Goal: Information Seeking & Learning: Check status

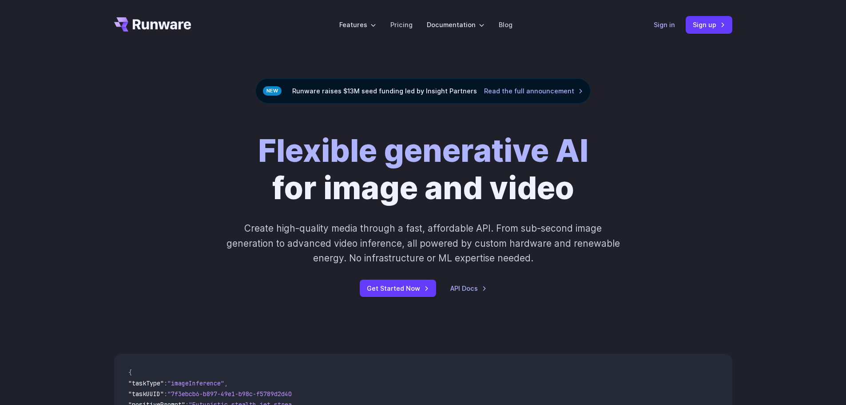
click at [662, 28] on link "Sign in" at bounding box center [664, 25] width 21 height 10
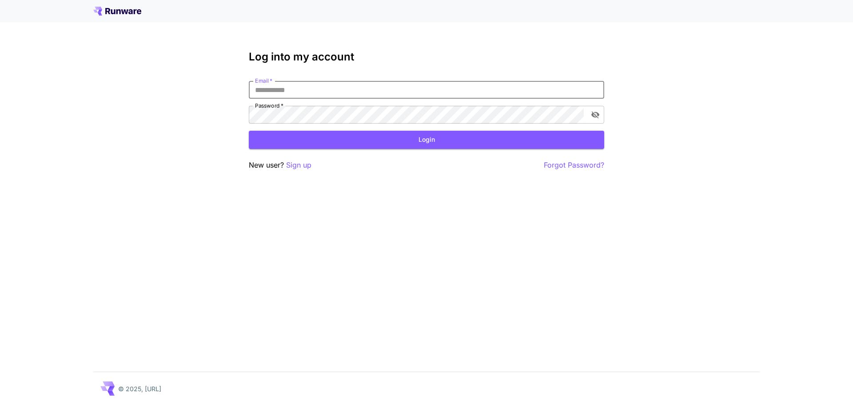
click at [363, 91] on input "Email   *" at bounding box center [426, 90] width 355 height 18
type input "**********"
click button "Login" at bounding box center [426, 140] width 355 height 18
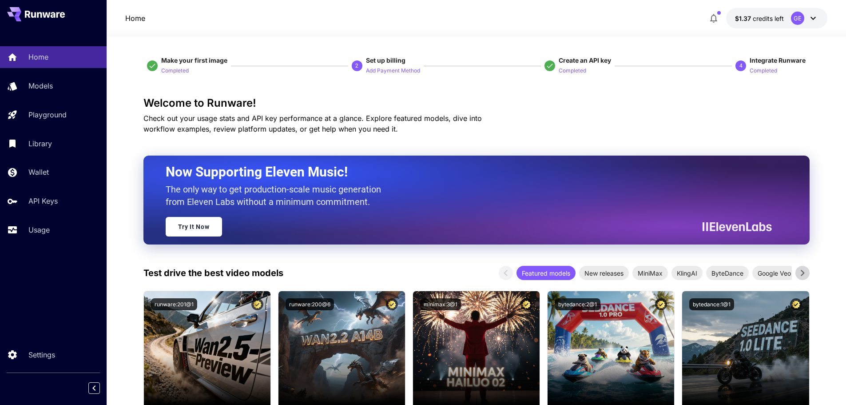
click at [805, 20] on div "GE" at bounding box center [805, 18] width 28 height 13
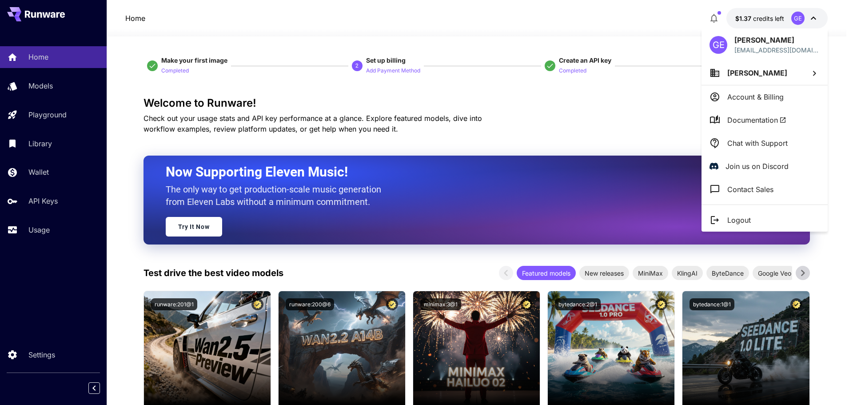
click at [45, 174] on div at bounding box center [426, 202] width 853 height 405
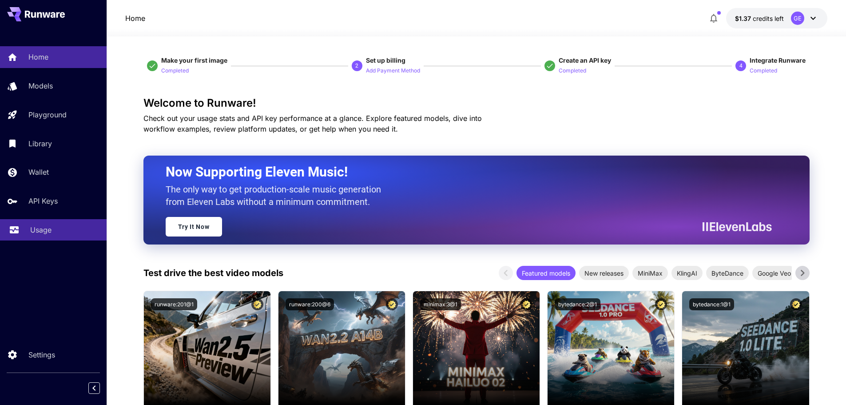
click at [44, 229] on p "Usage" at bounding box center [40, 229] width 21 height 11
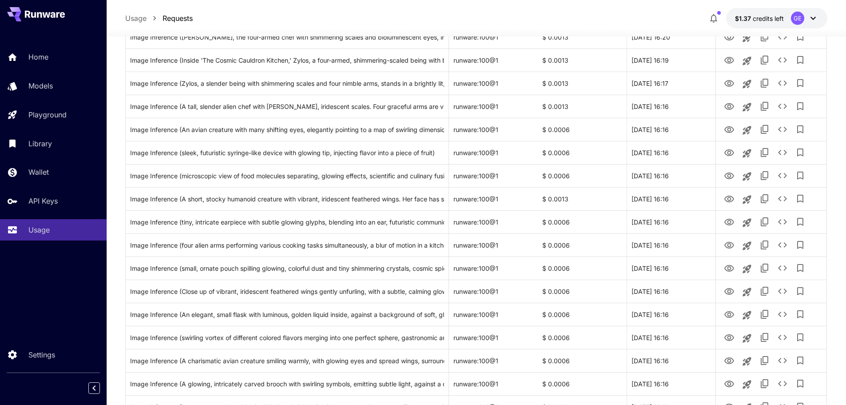
scroll to position [620, 0]
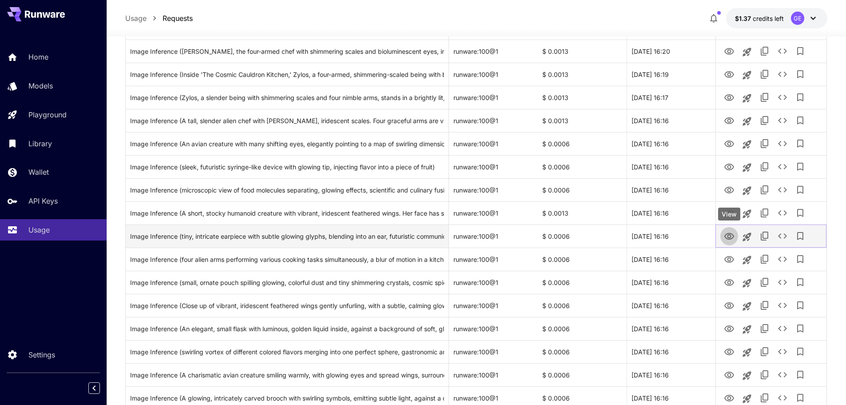
click at [733, 235] on icon "View" at bounding box center [729, 236] width 10 height 7
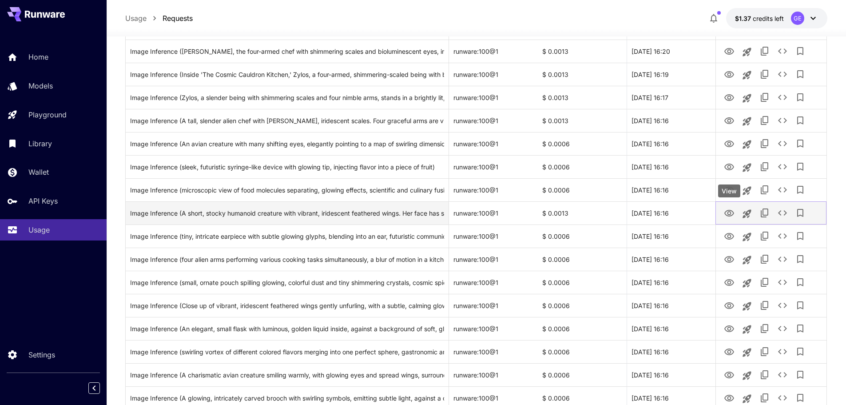
click at [727, 215] on icon "View" at bounding box center [729, 213] width 10 height 7
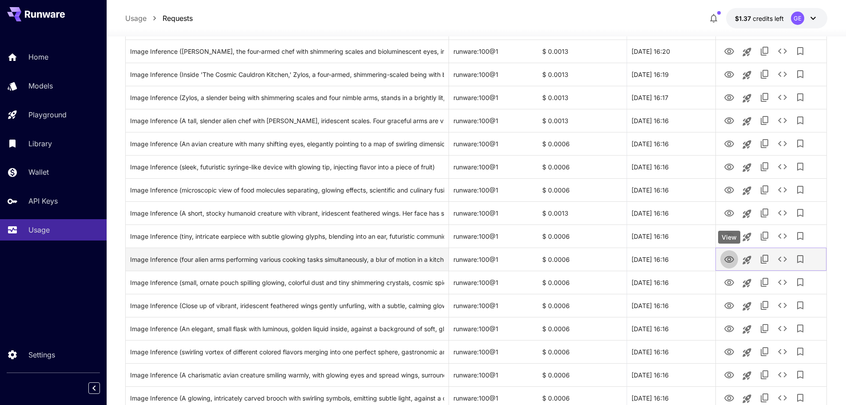
click at [728, 256] on icon "View" at bounding box center [729, 259] width 10 height 7
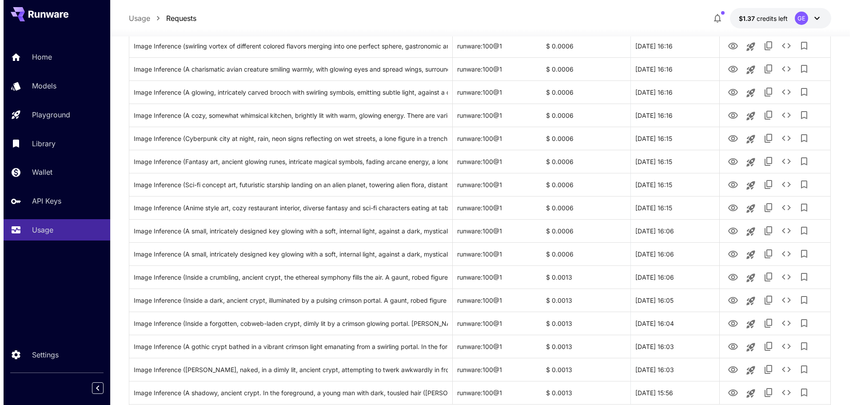
scroll to position [975, 0]
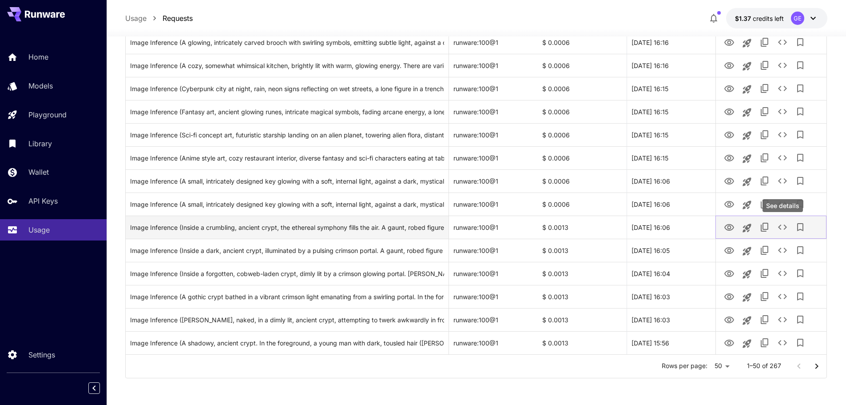
click at [783, 227] on icon "See details" at bounding box center [782, 227] width 11 height 11
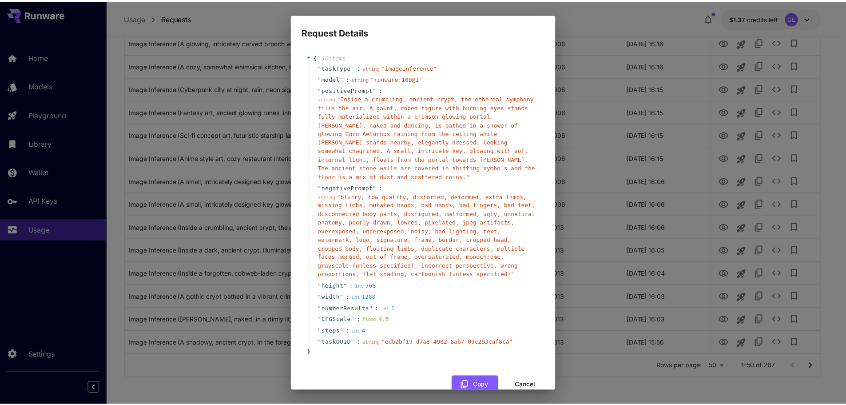
scroll to position [0, 0]
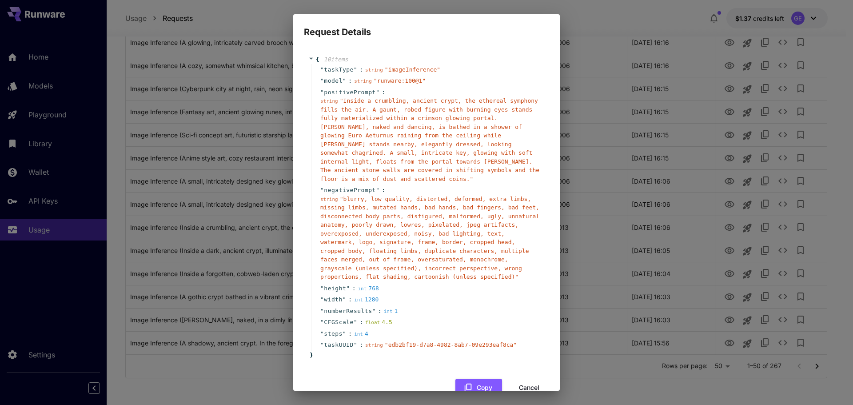
click at [518, 378] on button "Cancel" at bounding box center [529, 387] width 40 height 18
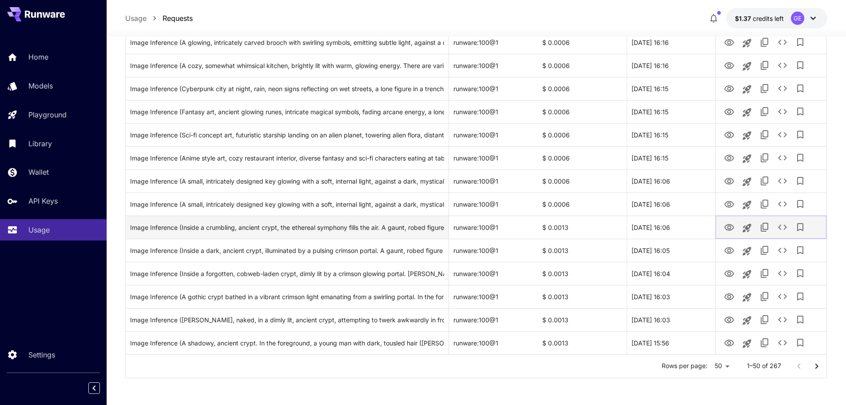
click at [728, 228] on icon "View" at bounding box center [729, 227] width 10 height 7
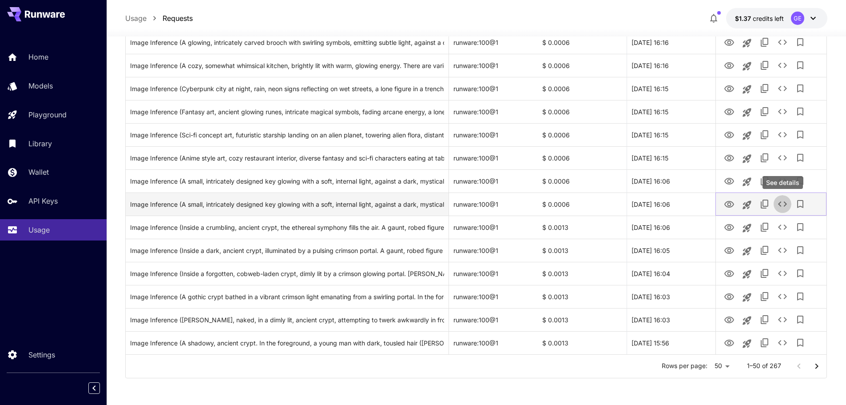
click at [786, 204] on icon "See details" at bounding box center [782, 203] width 9 height 5
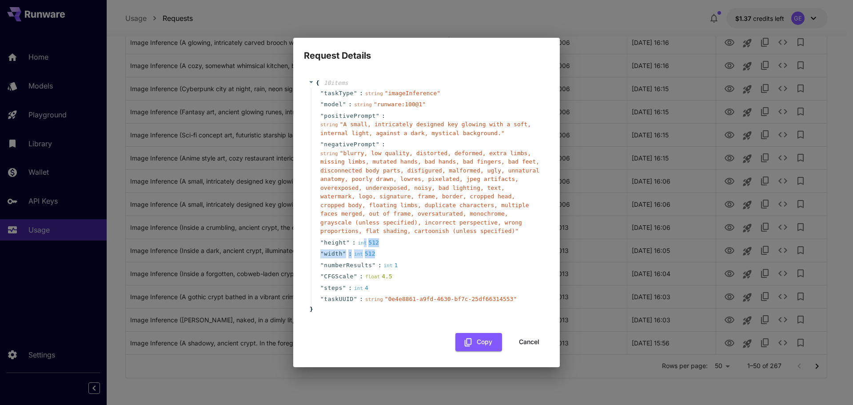
drag, startPoint x: 360, startPoint y: 238, endPoint x: 376, endPoint y: 251, distance: 20.8
click at [376, 251] on div "" taskType " : string " imageInference " " model " : string " runware:100@1 " "…" at bounding box center [428, 195] width 234 height 217
click at [698, 212] on div "Request Details { 10 item s " taskType " : string " imageInference " " model " …" at bounding box center [426, 202] width 853 height 405
click at [629, 197] on div "Request Details { 10 item s " taskType " : string " imageInference " " model " …" at bounding box center [426, 202] width 853 height 405
click at [526, 336] on button "Cancel" at bounding box center [529, 342] width 40 height 18
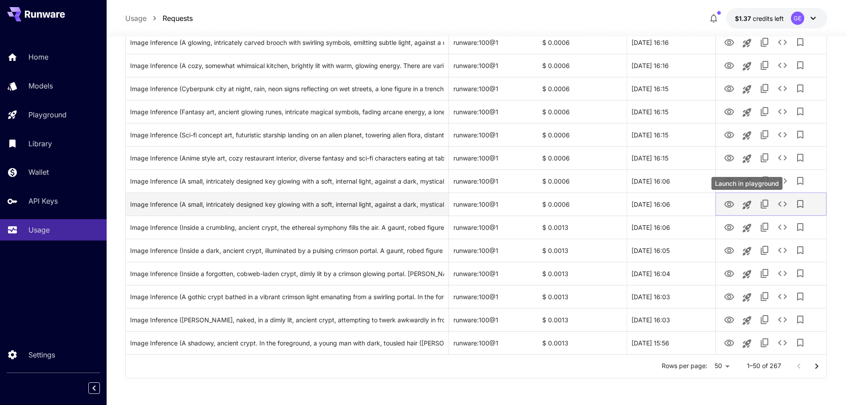
click at [746, 202] on icon "Launch in playground" at bounding box center [747, 204] width 11 height 11
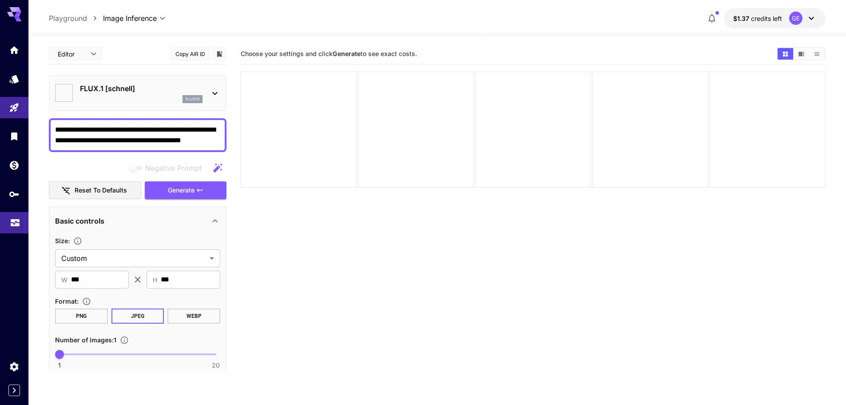
type input "**********"
click at [16, 222] on icon "Usage" at bounding box center [15, 222] width 9 height 4
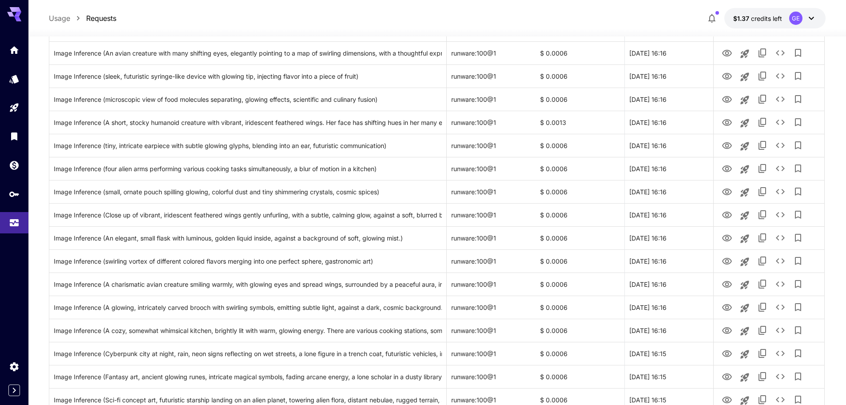
scroll to position [975, 0]
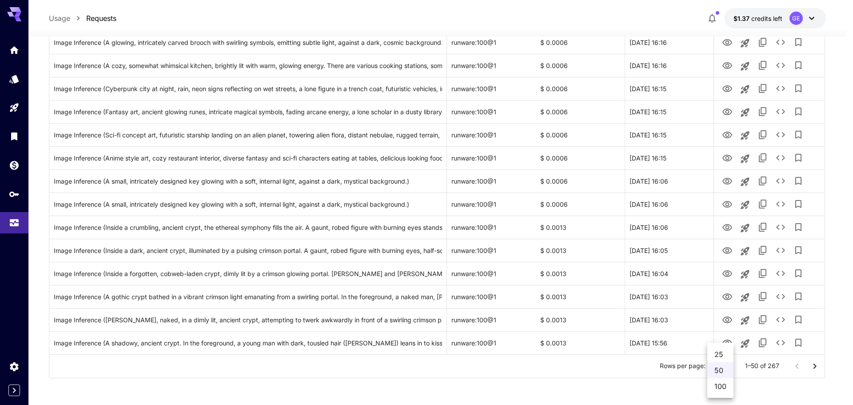
click at [725, 381] on li "100" at bounding box center [720, 386] width 26 height 16
type input "***"
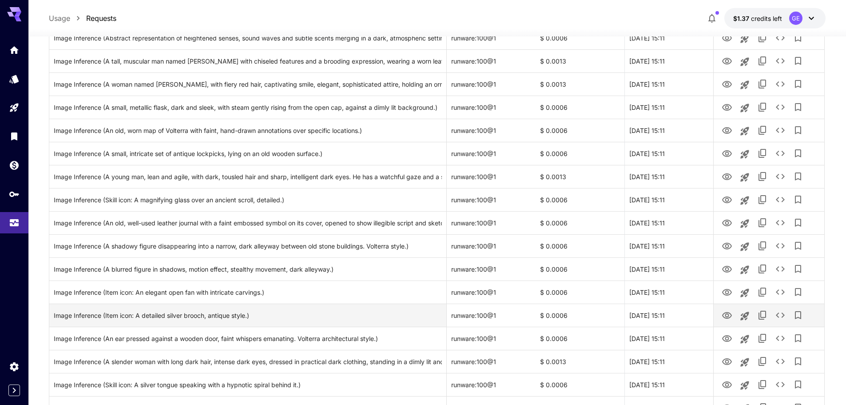
scroll to position [2130, 0]
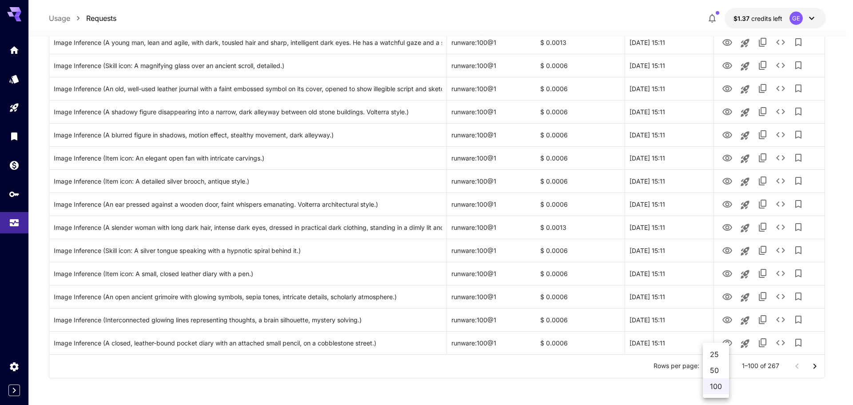
click at [796, 364] on div at bounding box center [426, 202] width 853 height 405
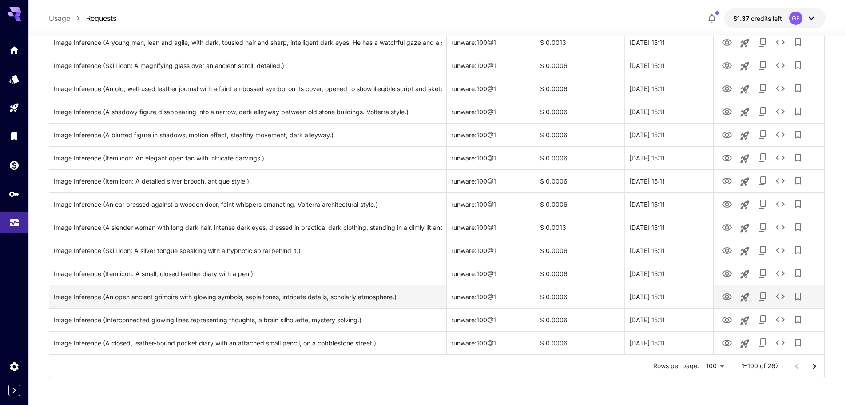
drag, startPoint x: 813, startPoint y: 361, endPoint x: 781, endPoint y: 291, distance: 76.1
click at [813, 361] on icon "Go to next page" at bounding box center [814, 366] width 11 height 11
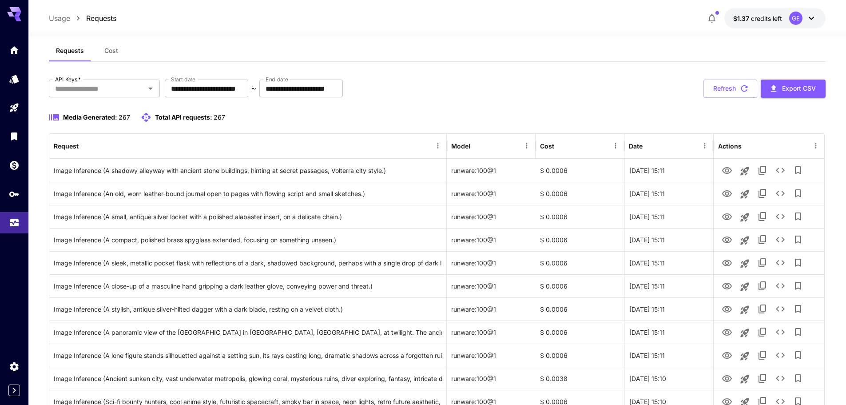
scroll to position [0, 0]
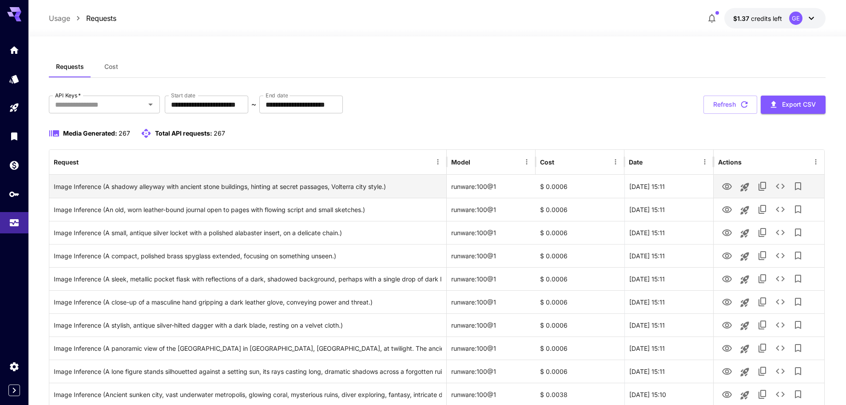
drag, startPoint x: 689, startPoint y: 257, endPoint x: 631, endPoint y: 186, distance: 91.8
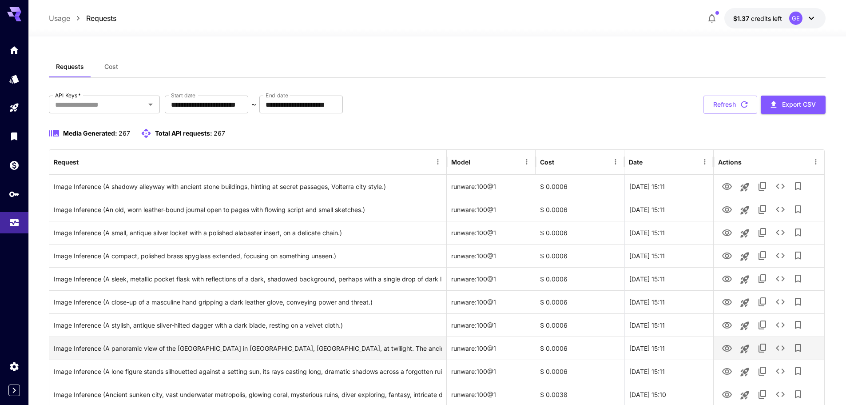
scroll to position [89, 0]
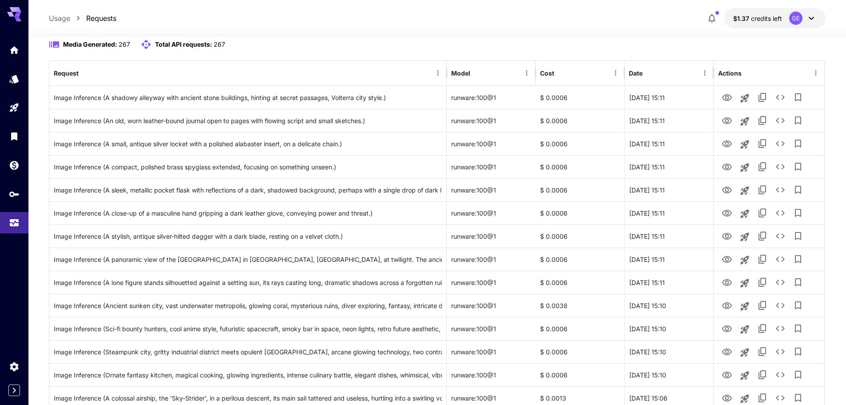
click at [537, 32] on div at bounding box center [437, 31] width 818 height 11
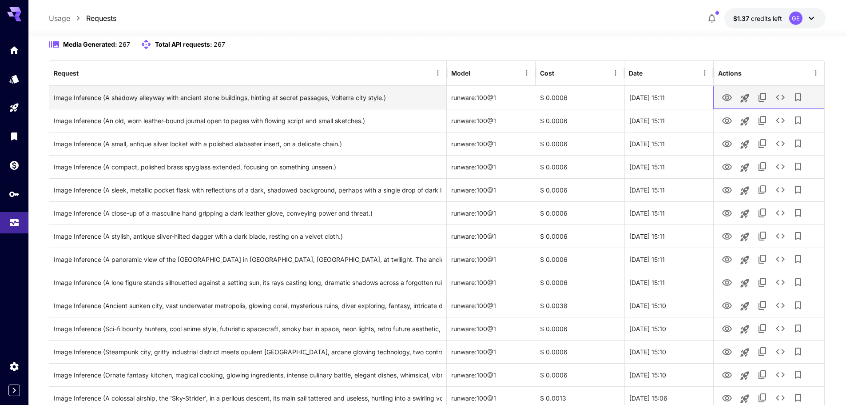
click at [734, 103] on div at bounding box center [769, 97] width 102 height 23
click at [727, 99] on icon "View" at bounding box center [727, 97] width 10 height 7
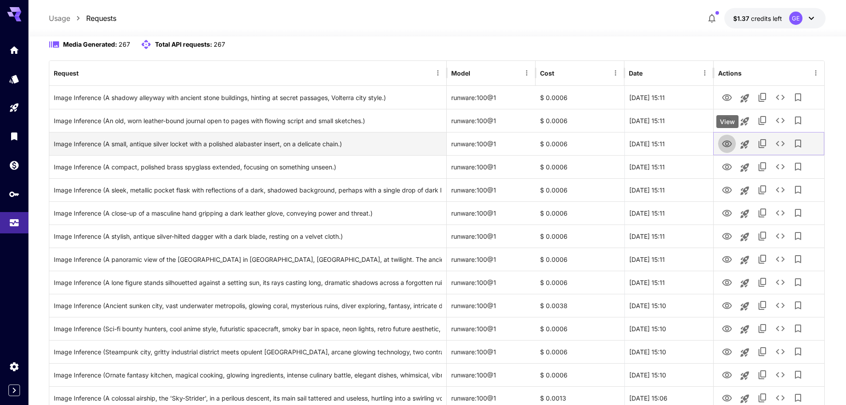
click at [727, 141] on icon "View" at bounding box center [727, 144] width 11 height 11
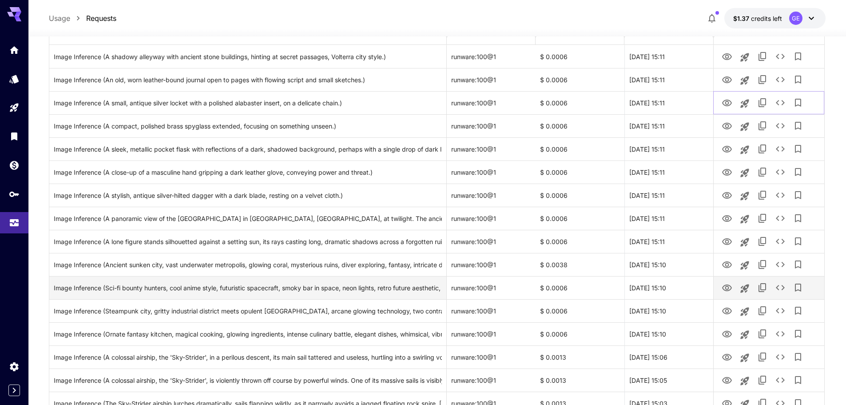
scroll to position [222, 0]
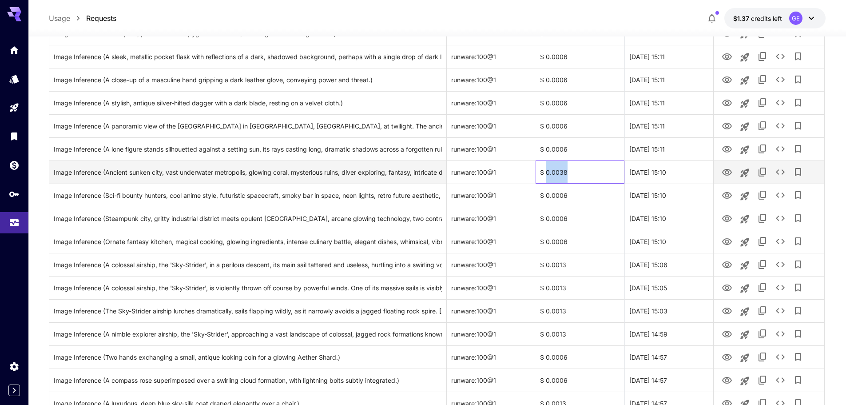
drag, startPoint x: 545, startPoint y: 172, endPoint x: 572, endPoint y: 175, distance: 26.8
click at [572, 175] on div "$ 0.0038" at bounding box center [580, 171] width 89 height 23
click at [585, 169] on div "$ 0.0038" at bounding box center [580, 171] width 89 height 23
click at [560, 174] on div "$ 0.0038" at bounding box center [580, 171] width 89 height 23
click at [554, 172] on div "$ 0.0038" at bounding box center [580, 171] width 89 height 23
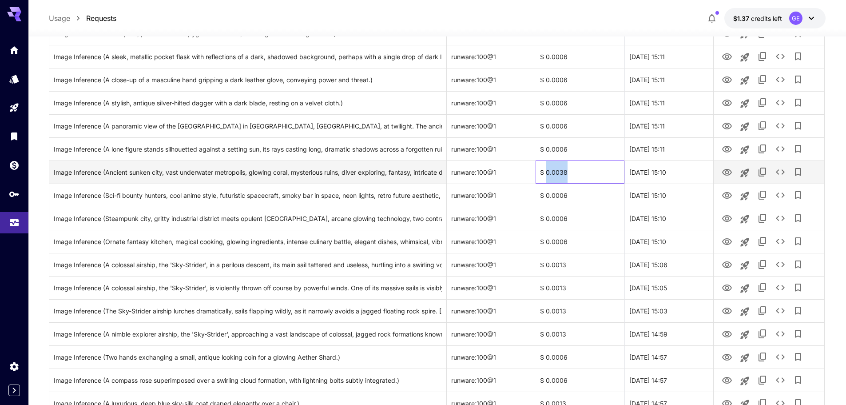
click at [554, 172] on div "$ 0.0038" at bounding box center [580, 171] width 89 height 23
copy div "0.0038"
click at [727, 174] on icon "View" at bounding box center [727, 172] width 11 height 11
click at [778, 173] on icon "See details" at bounding box center [780, 172] width 11 height 11
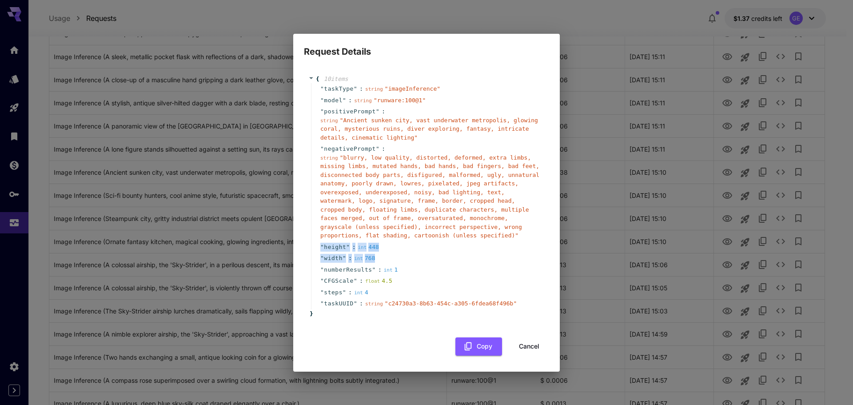
drag, startPoint x: 374, startPoint y: 254, endPoint x: 321, endPoint y: 238, distance: 55.9
click at [321, 238] on div "" taskType " : string " imageInference " " model " : string " runware:100@1 " "…" at bounding box center [428, 196] width 234 height 226
click at [528, 342] on button "Cancel" at bounding box center [529, 346] width 40 height 18
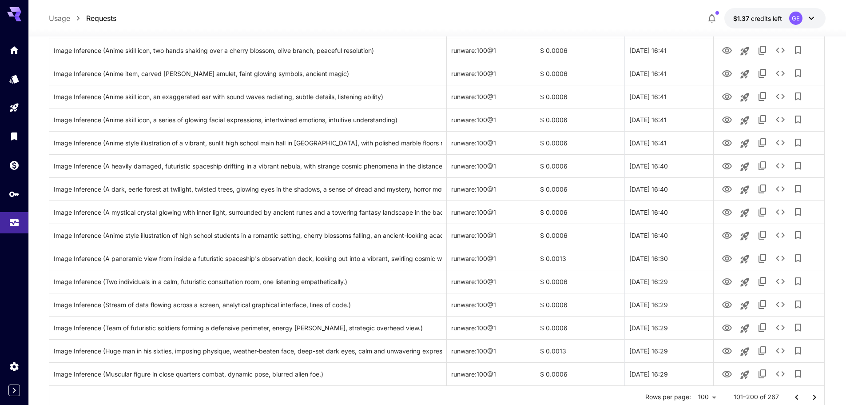
scroll to position [2130, 0]
